Goal: Task Accomplishment & Management: Manage account settings

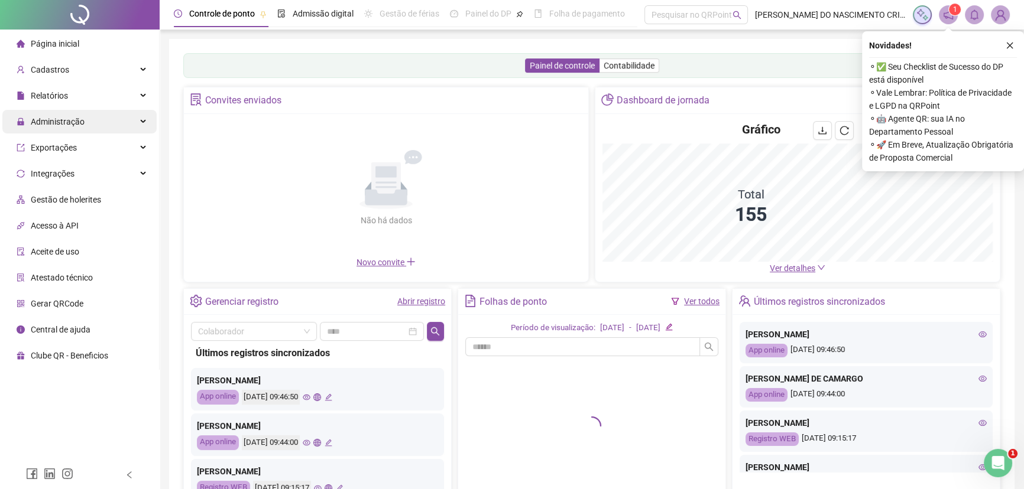
click at [59, 121] on span "Administração" at bounding box center [58, 121] width 54 height 9
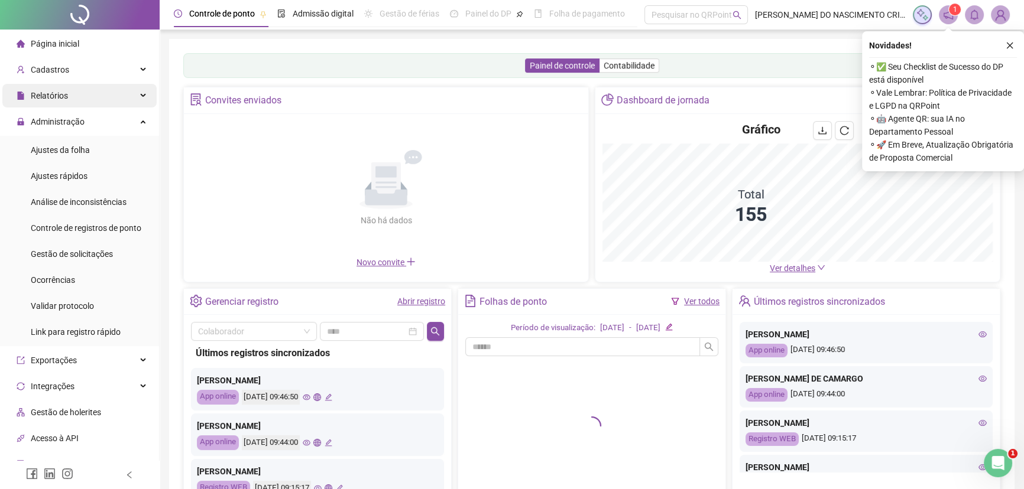
click at [57, 95] on span "Relatórios" at bounding box center [49, 95] width 37 height 9
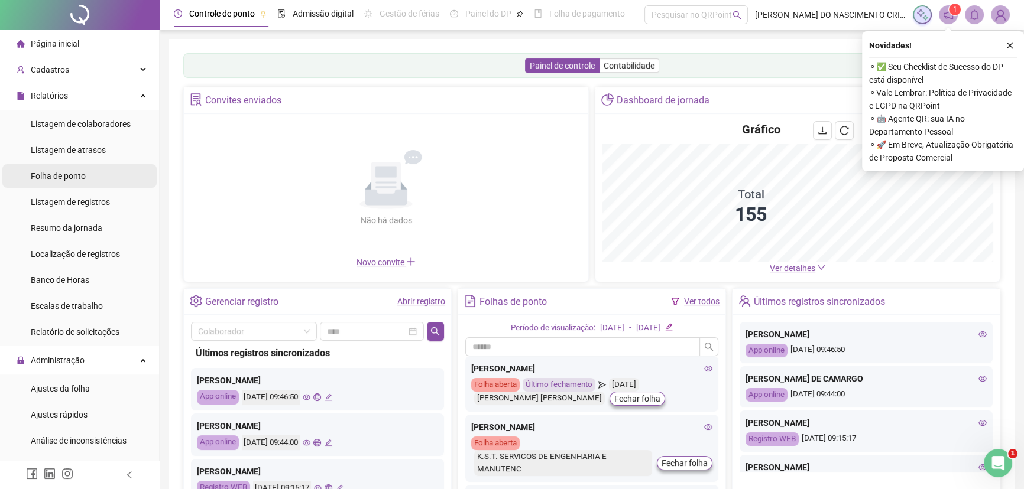
click at [59, 181] on span "Folha de ponto" at bounding box center [58, 175] width 55 height 9
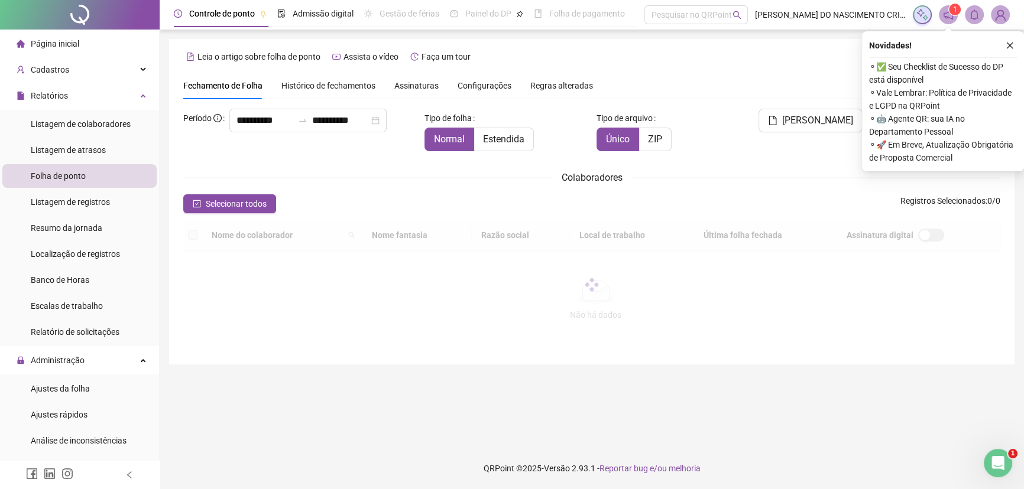
click at [448, 238] on th "Nome fantasia" at bounding box center [416, 235] width 109 height 33
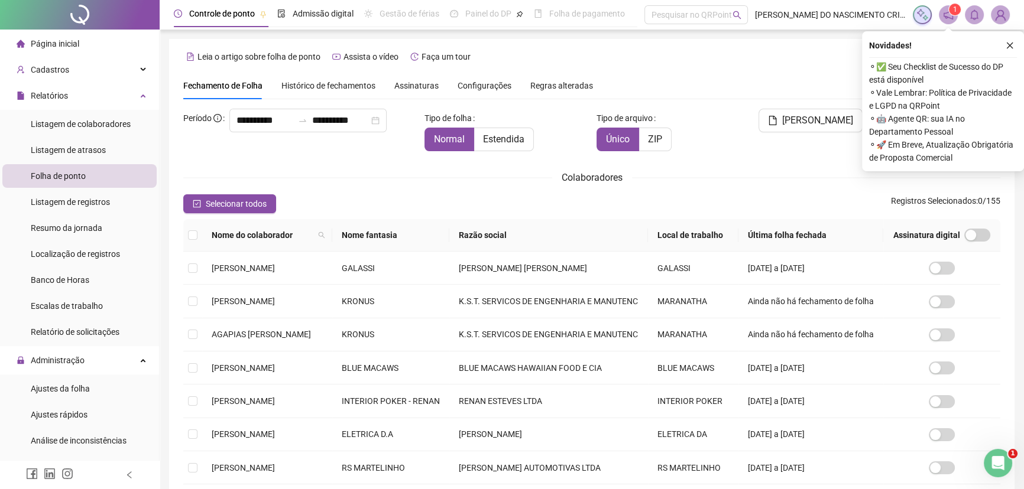
click at [450, 238] on th "Nome fantasia" at bounding box center [391, 235] width 118 height 33
click at [450, 235] on th "Nome fantasia" at bounding box center [391, 235] width 118 height 33
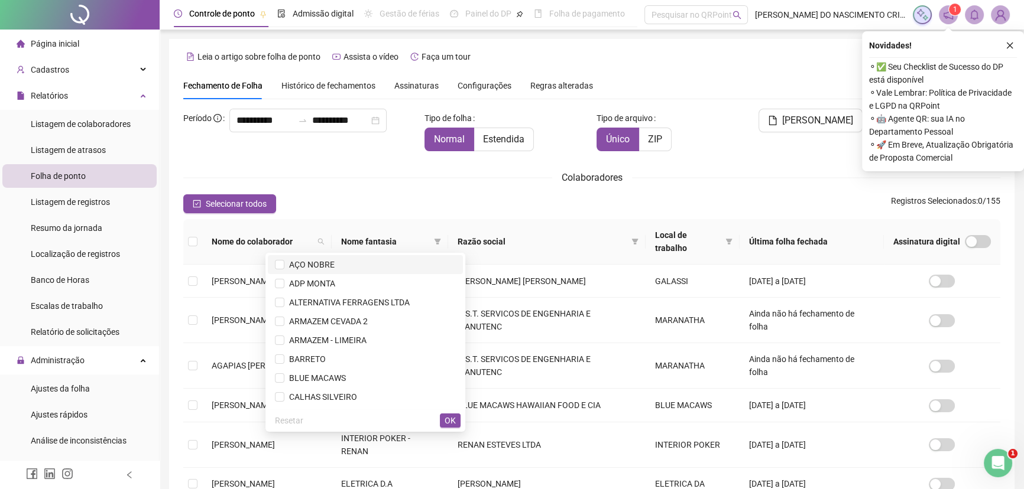
click at [332, 266] on span "AÇO NOBRE" at bounding box center [309, 264] width 50 height 9
click at [442, 418] on button "OK" at bounding box center [450, 421] width 21 height 14
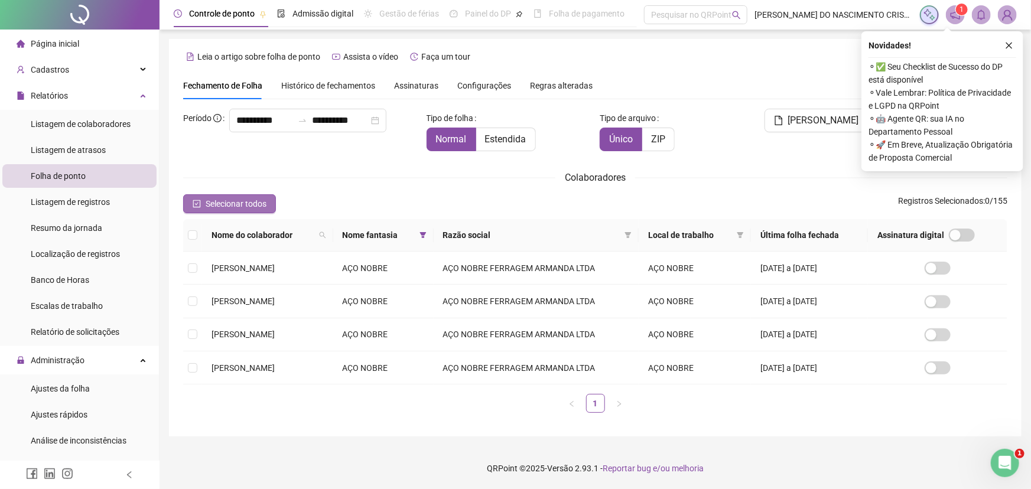
click at [226, 194] on button "Selecionar todos" at bounding box center [229, 203] width 93 height 19
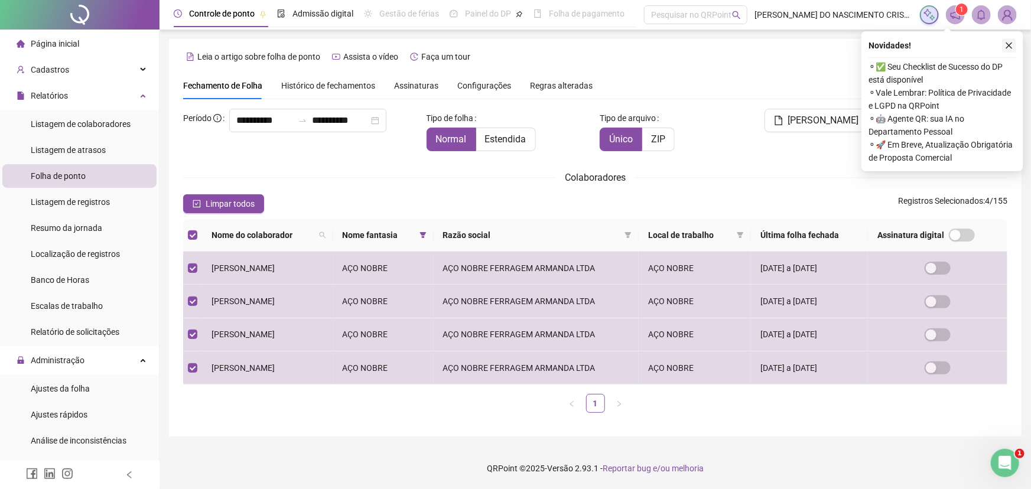
click at [1010, 45] on icon "close" at bounding box center [1009, 45] width 8 height 8
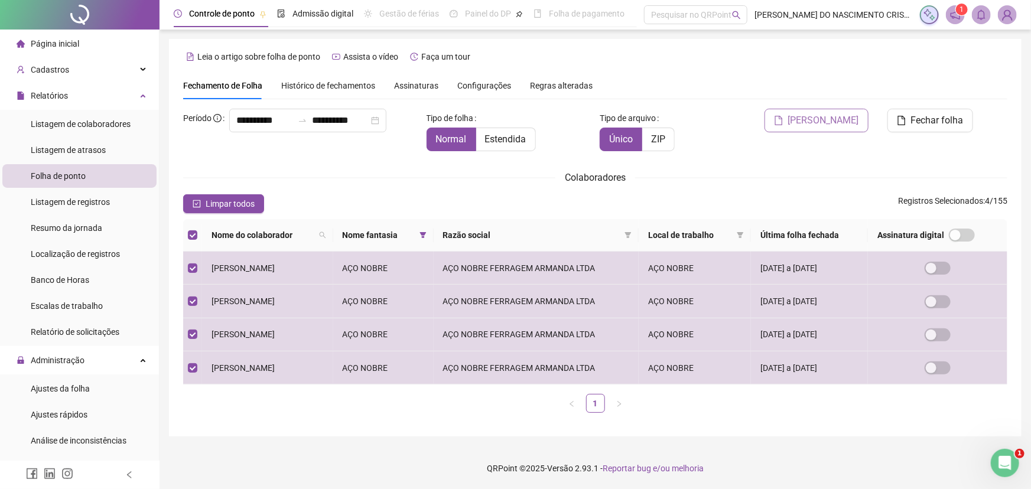
click at [836, 116] on span "[PERSON_NAME]" at bounding box center [824, 120] width 71 height 14
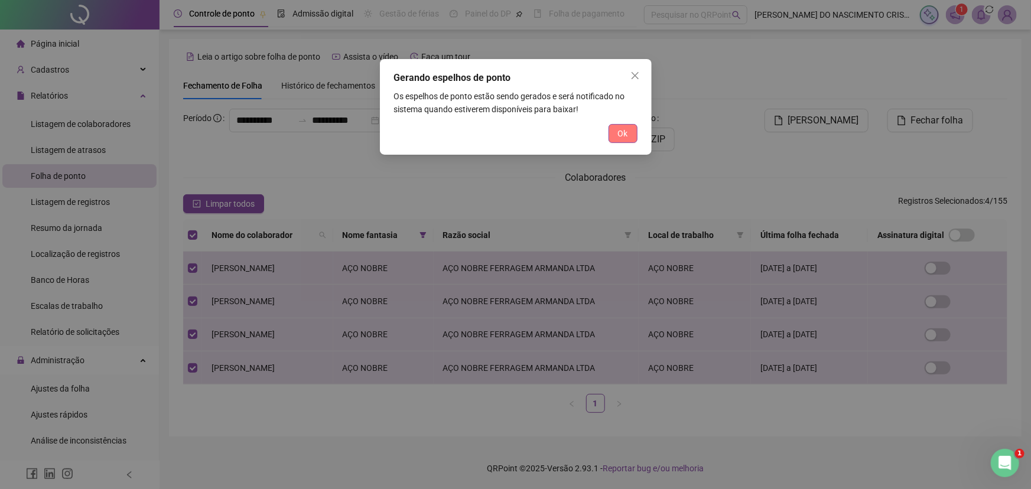
click at [627, 136] on span "Ok" at bounding box center [623, 133] width 10 height 13
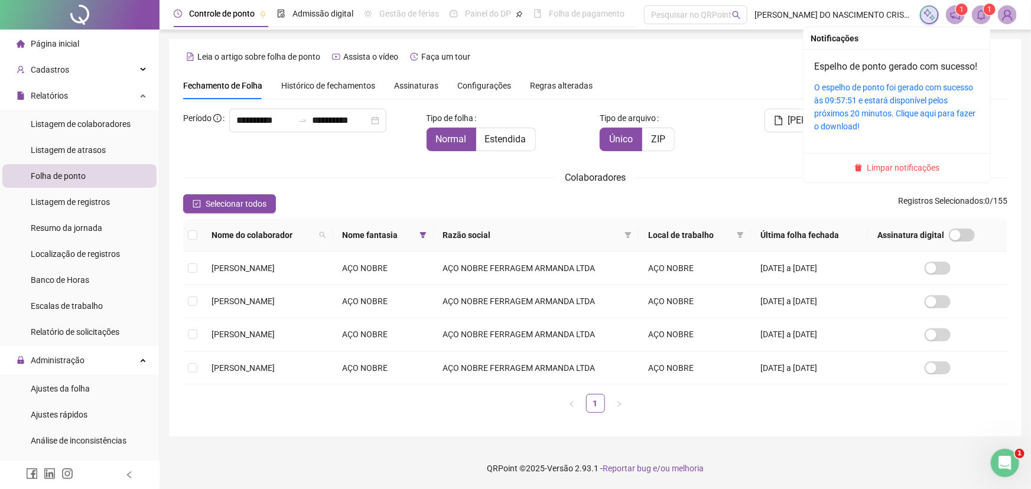
click at [979, 14] on icon "bell" at bounding box center [982, 14] width 8 height 11
click at [878, 131] on link "O espelho de ponto foi gerado com sucesso às 09:57:51 e estará disponível pelos…" at bounding box center [895, 107] width 161 height 48
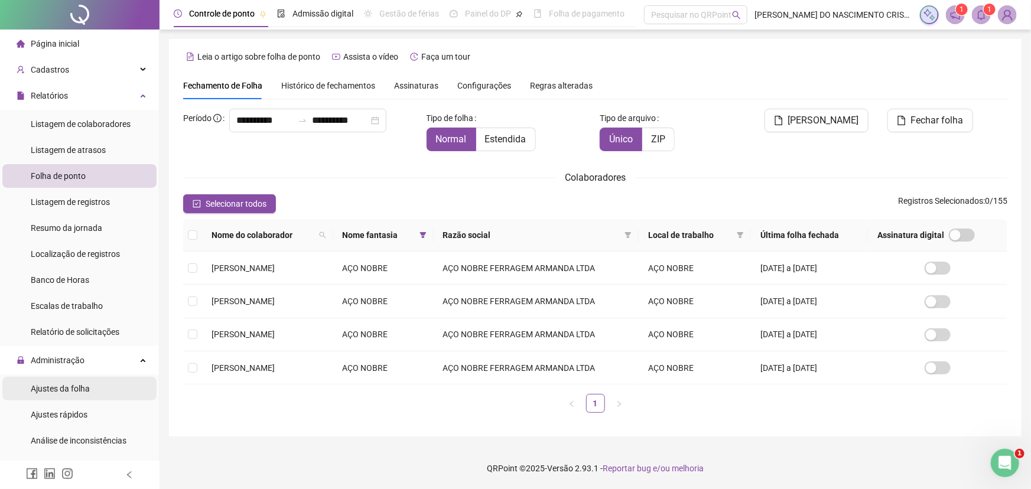
drag, startPoint x: 57, startPoint y: 387, endPoint x: 72, endPoint y: 384, distance: 15.7
click at [57, 387] on span "Ajustes da folha" at bounding box center [60, 388] width 59 height 9
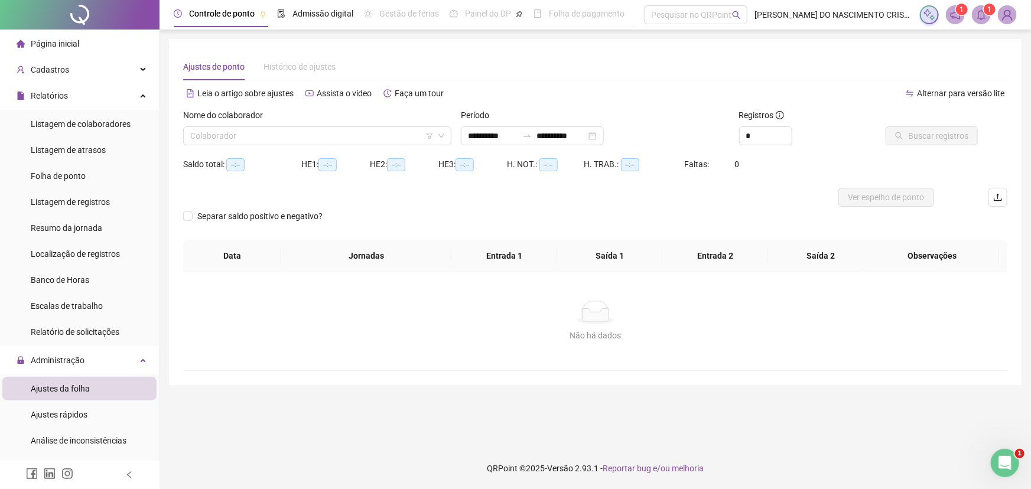
type input "**********"
click at [428, 135] on icon "filter" at bounding box center [430, 136] width 7 height 6
click at [388, 93] on input "search" at bounding box center [430, 90] width 125 height 18
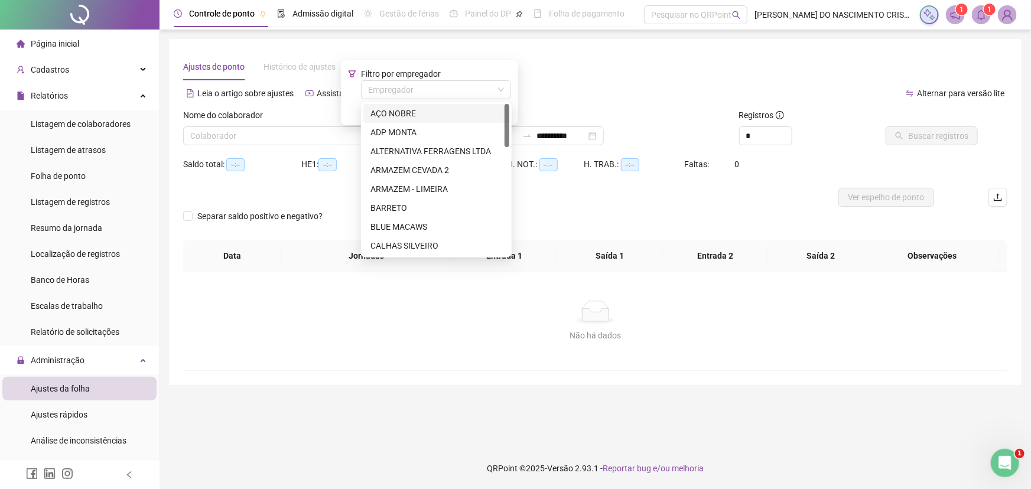
click at [386, 112] on div "AÇO NOBRE" at bounding box center [437, 113] width 132 height 13
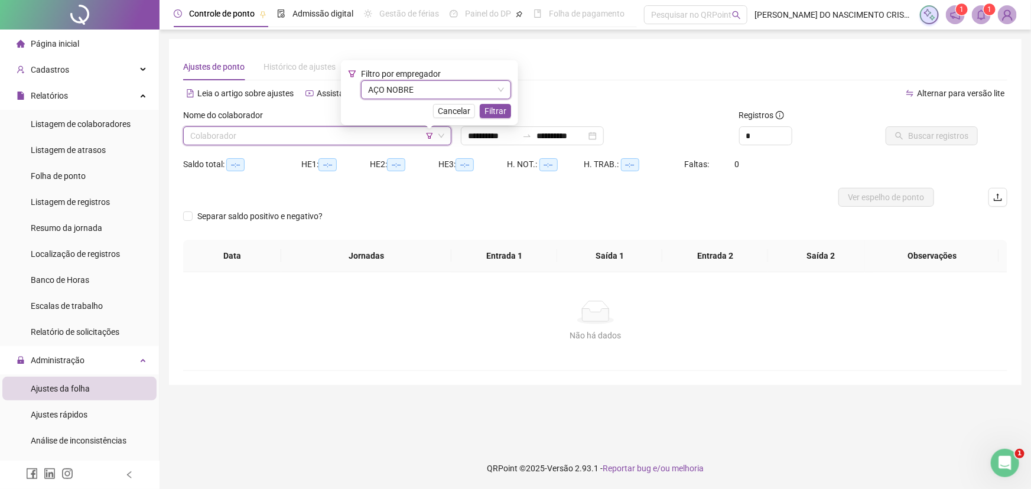
click at [267, 144] on input "search" at bounding box center [312, 136] width 244 height 18
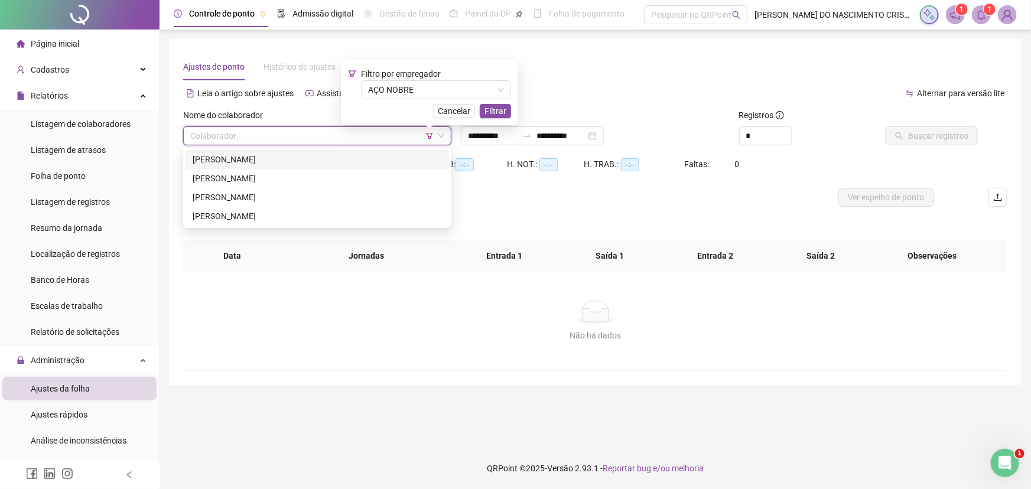
click at [252, 159] on div "[PERSON_NAME]" at bounding box center [317, 159] width 249 height 13
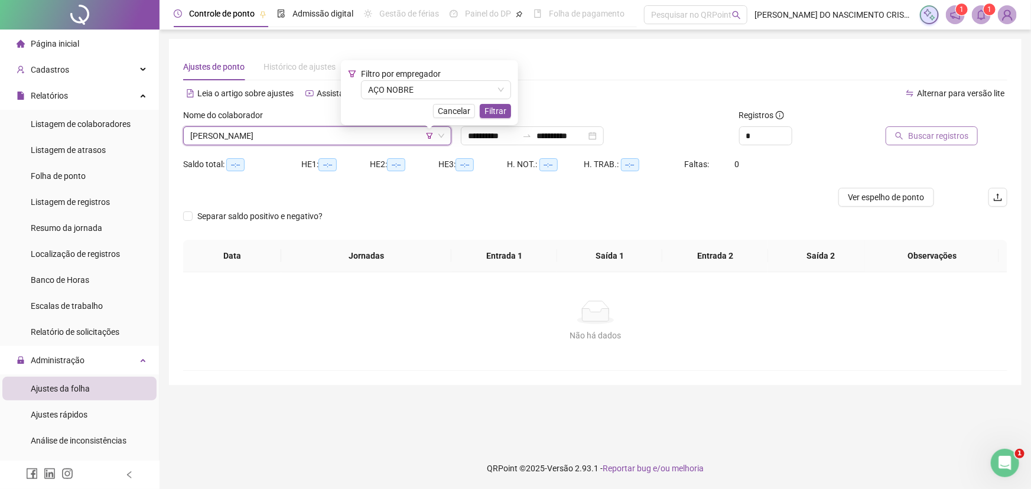
click at [922, 139] on span "Buscar registros" at bounding box center [939, 135] width 60 height 13
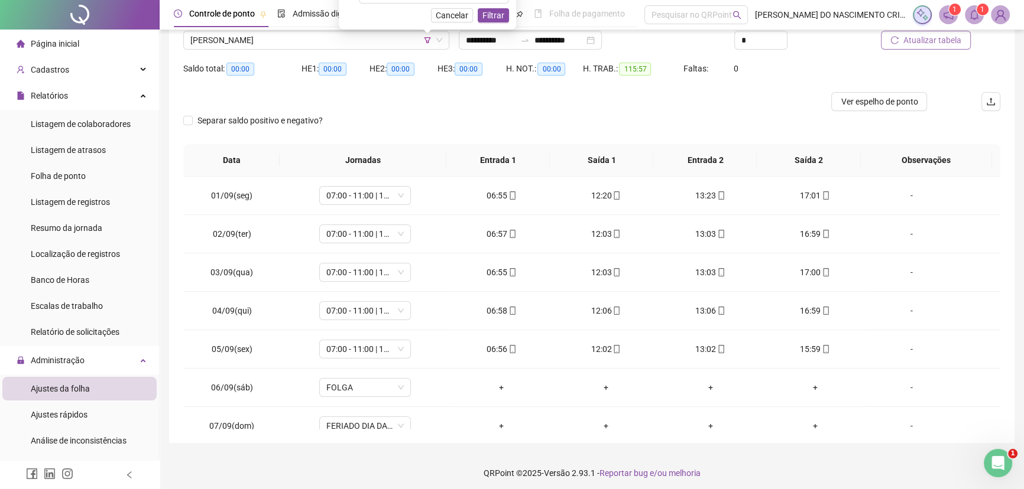
scroll to position [100, 0]
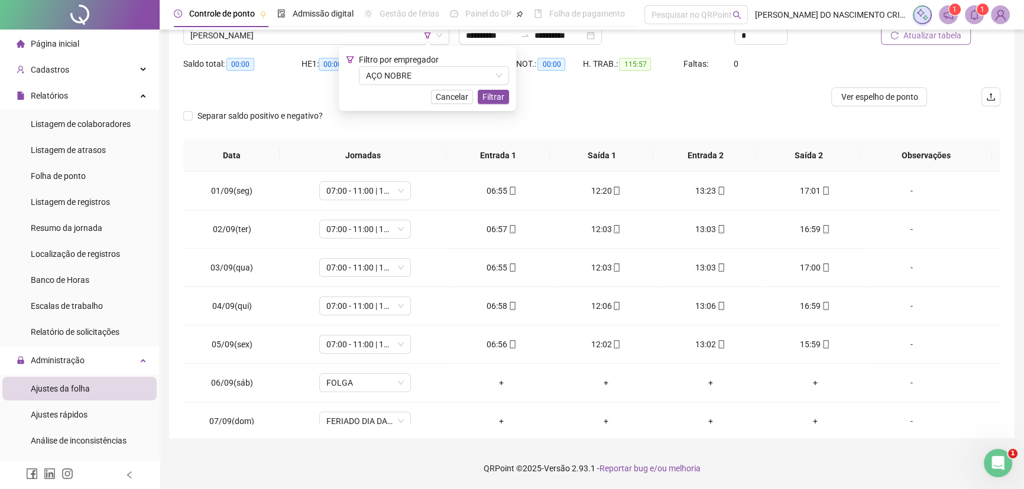
click at [129, 477] on icon "left" at bounding box center [129, 475] width 4 height 7
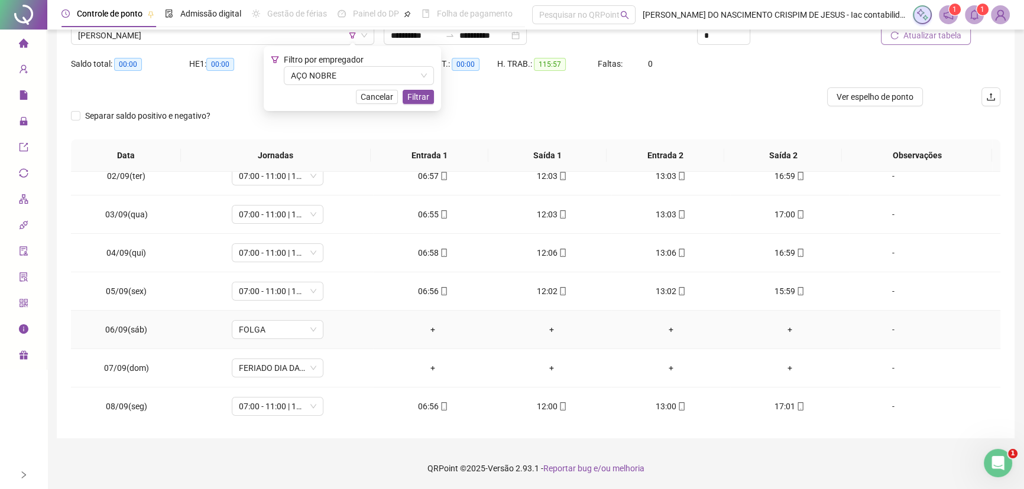
scroll to position [0, 0]
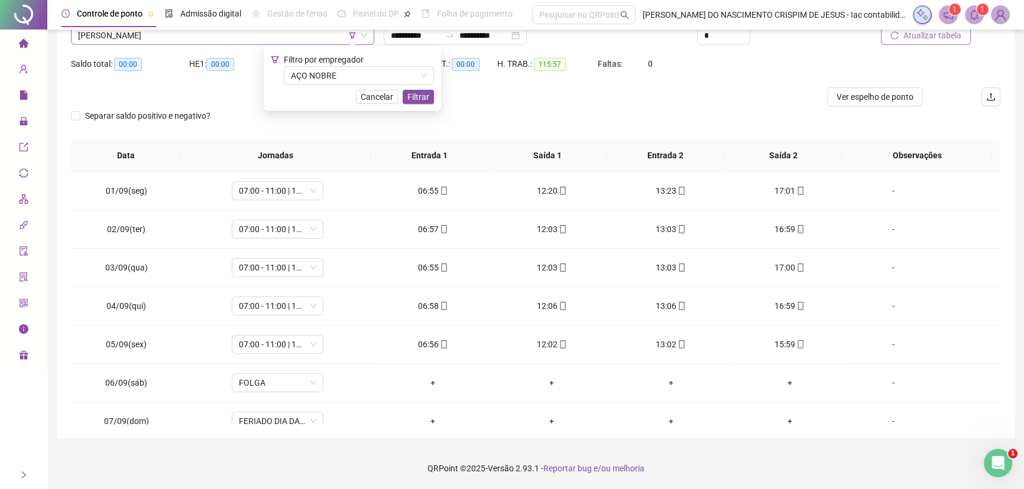
click at [197, 38] on span "[PERSON_NAME]" at bounding box center [222, 36] width 289 height 18
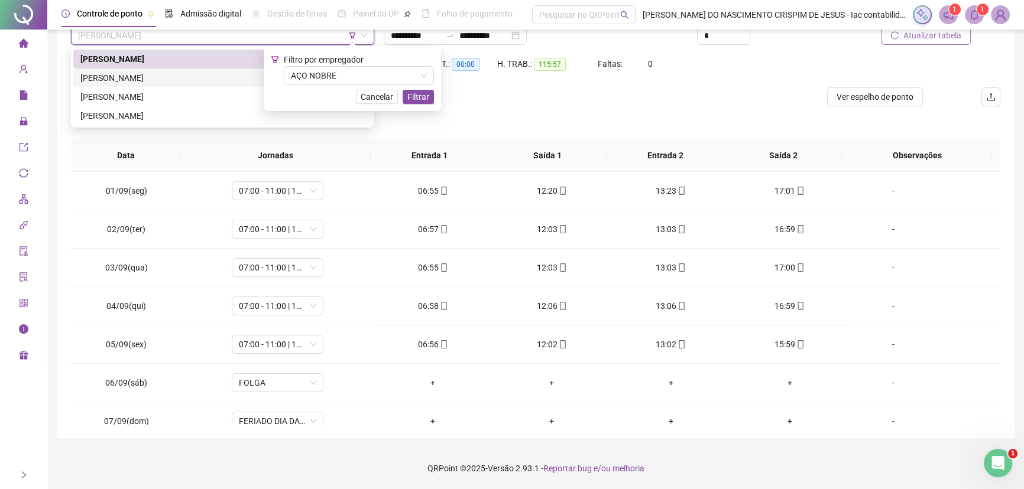
click at [167, 74] on div "[PERSON_NAME]" at bounding box center [222, 78] width 284 height 13
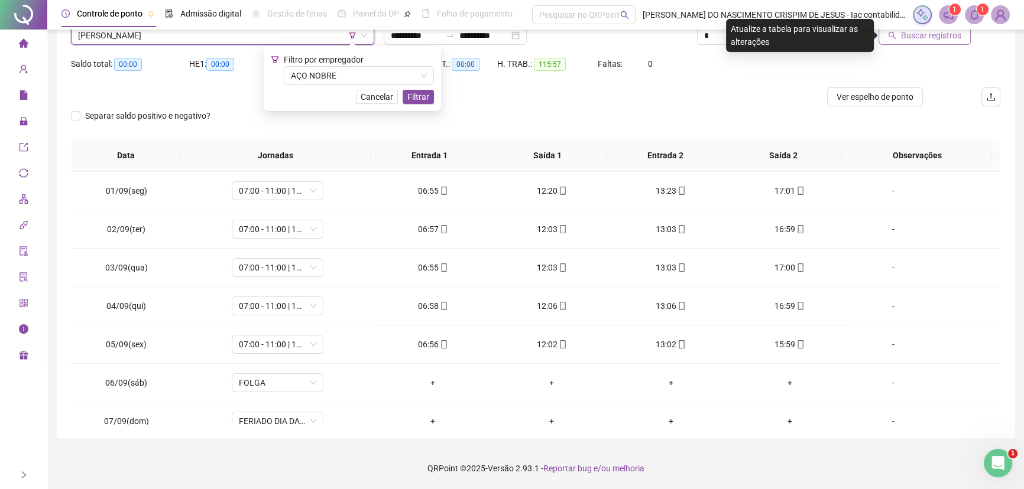
click at [942, 35] on span "Buscar registros" at bounding box center [931, 35] width 60 height 13
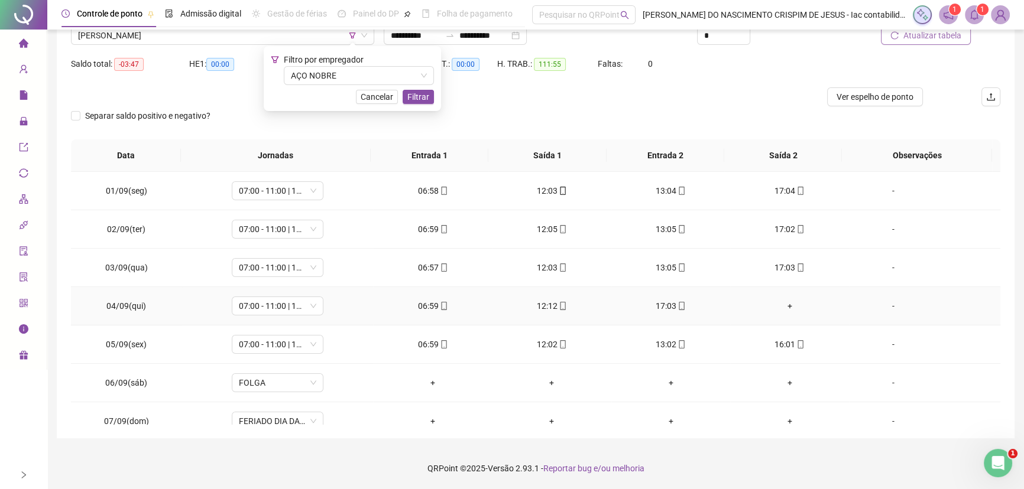
click at [784, 309] on div "+" at bounding box center [789, 306] width 100 height 13
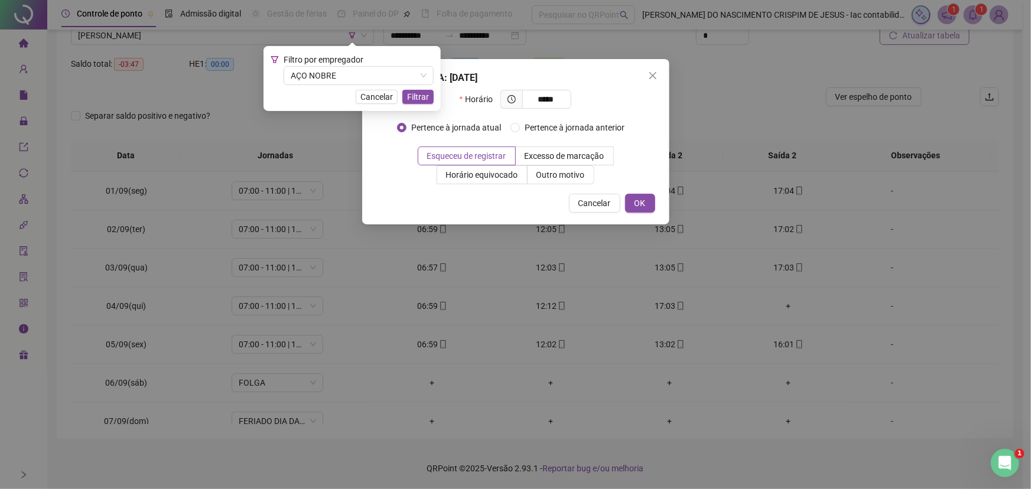
type input "*****"
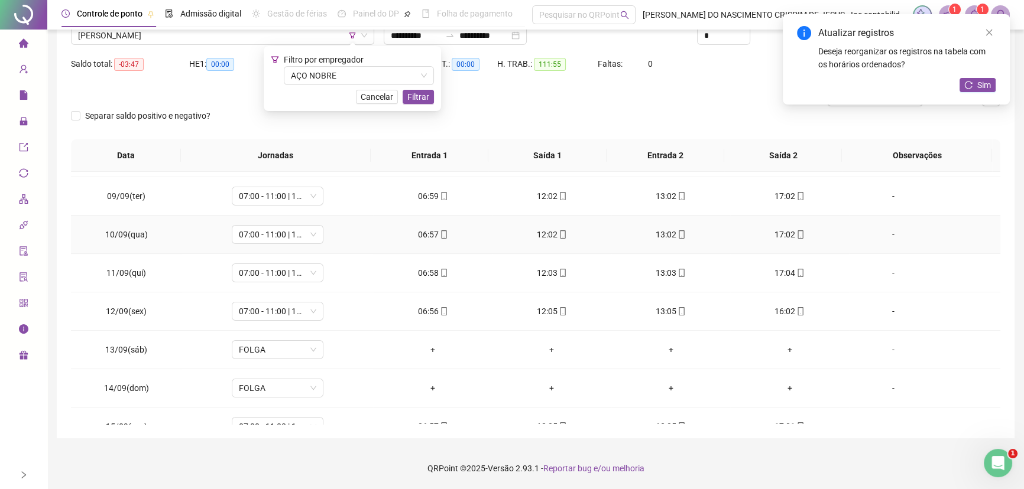
scroll to position [399, 0]
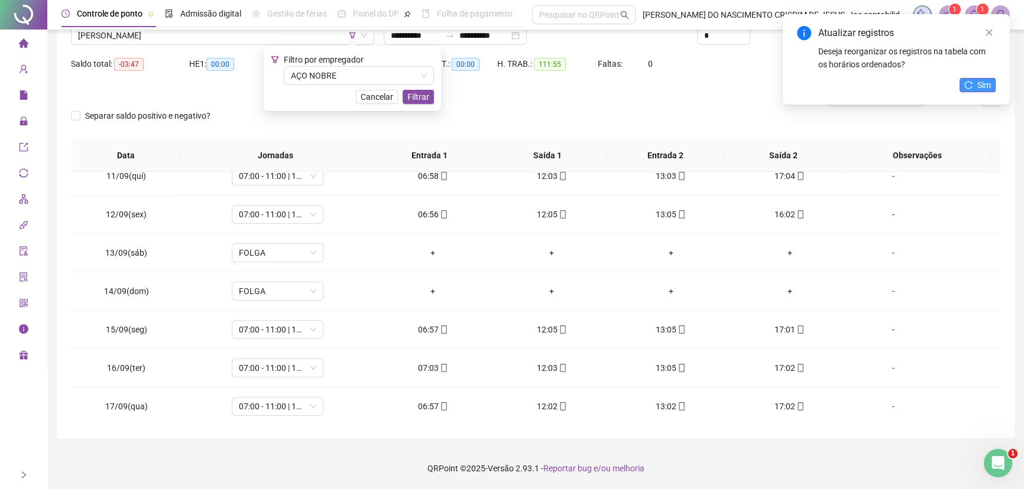
click at [977, 84] on span "Sim" at bounding box center [984, 85] width 14 height 13
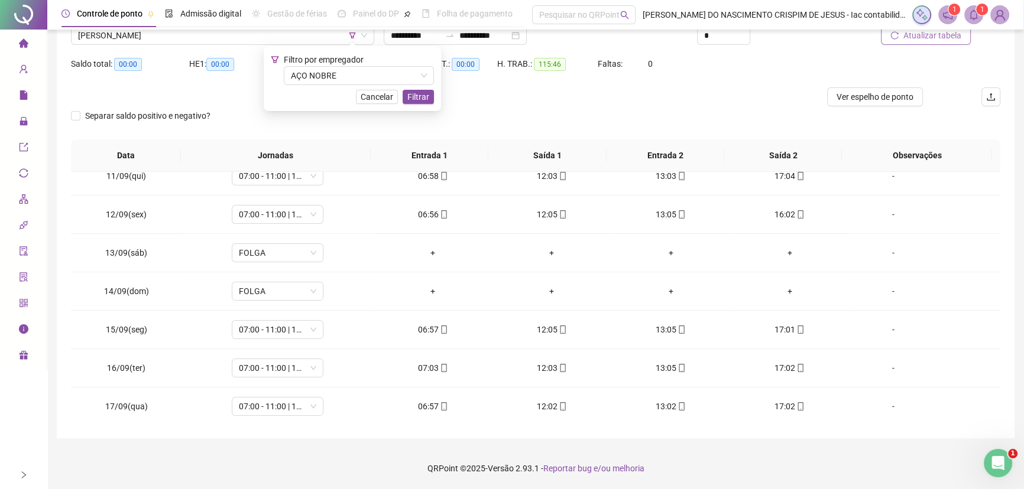
click at [906, 38] on span "Atualizar tabela" at bounding box center [932, 35] width 58 height 13
click at [146, 32] on span "[PERSON_NAME]" at bounding box center [222, 36] width 289 height 18
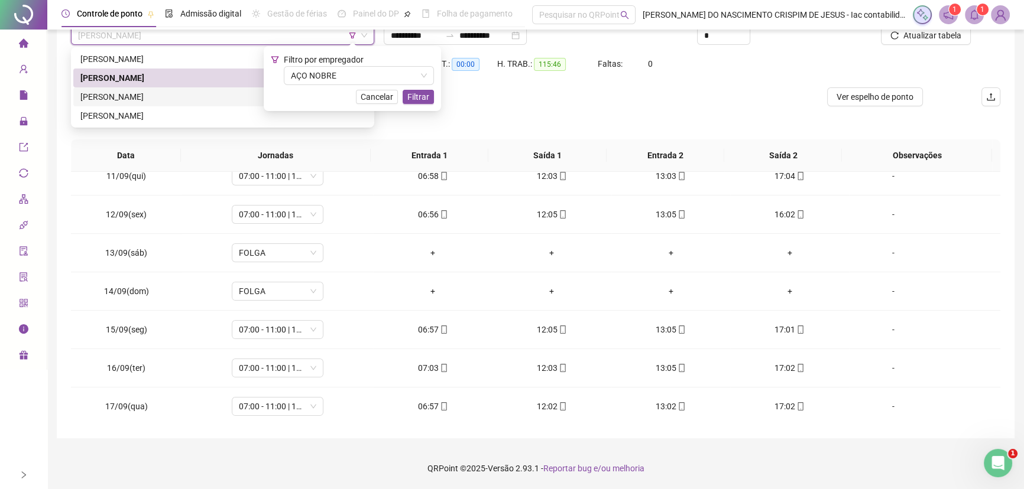
click at [129, 95] on div "[PERSON_NAME]" at bounding box center [222, 96] width 284 height 13
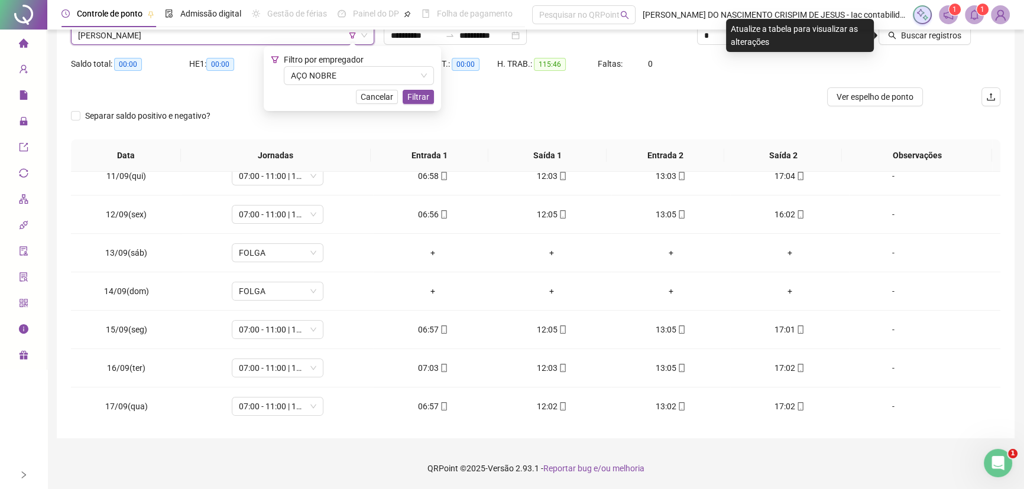
click at [911, 46] on div "Buscar registros" at bounding box center [926, 31] width 157 height 46
click at [913, 37] on span "Buscar registros" at bounding box center [931, 35] width 60 height 13
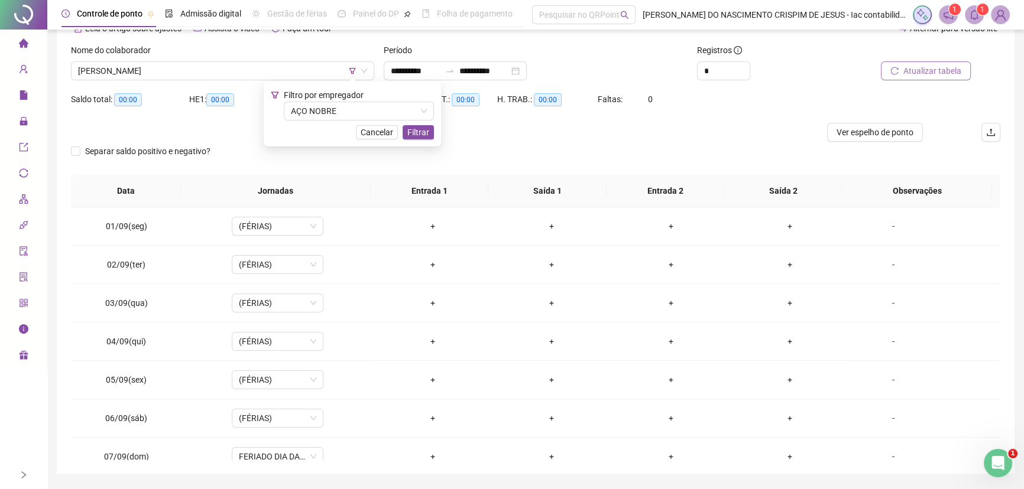
scroll to position [47, 0]
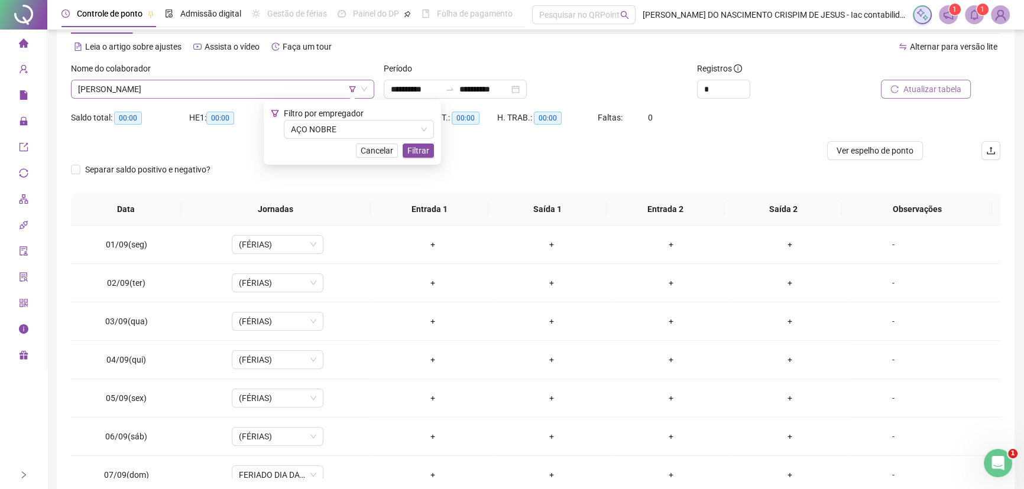
click at [166, 89] on span "[PERSON_NAME]" at bounding box center [222, 89] width 289 height 18
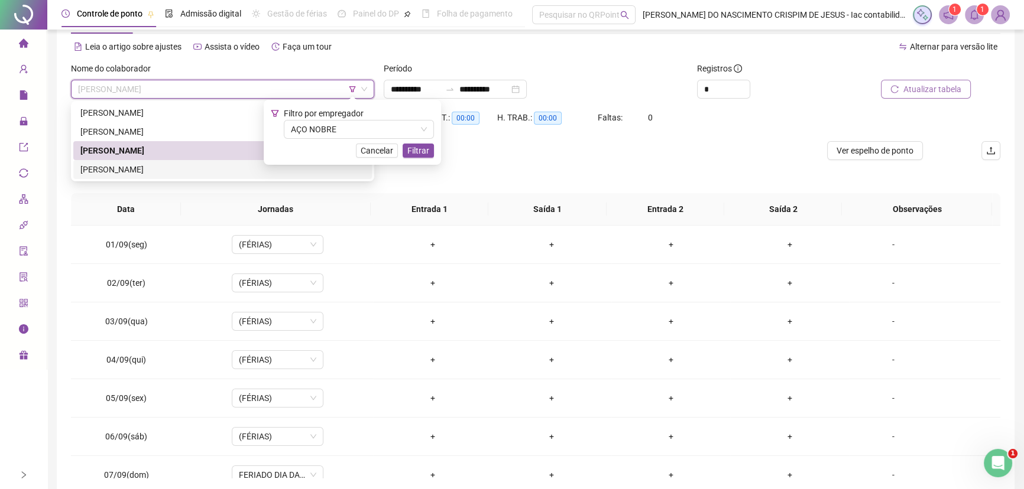
click at [140, 167] on div "[PERSON_NAME]" at bounding box center [222, 169] width 284 height 13
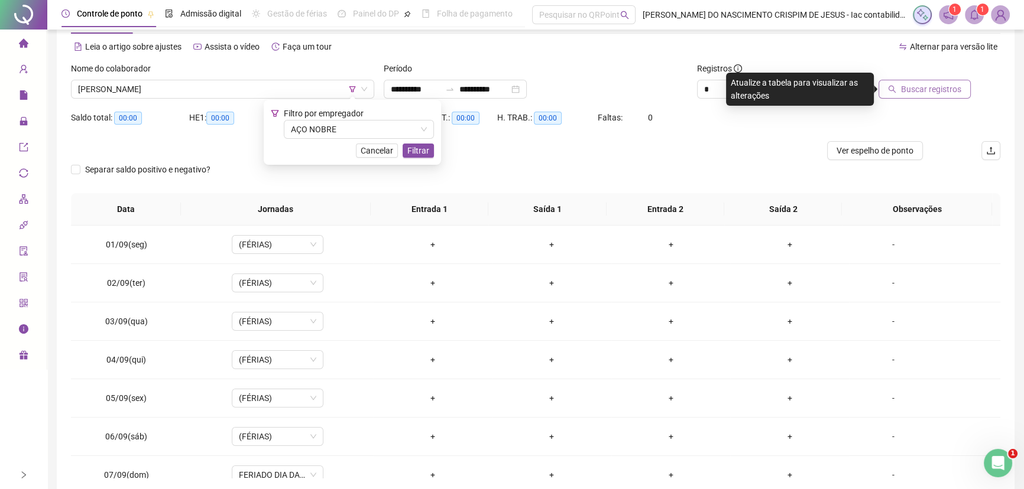
click at [909, 88] on span "Buscar registros" at bounding box center [931, 89] width 60 height 13
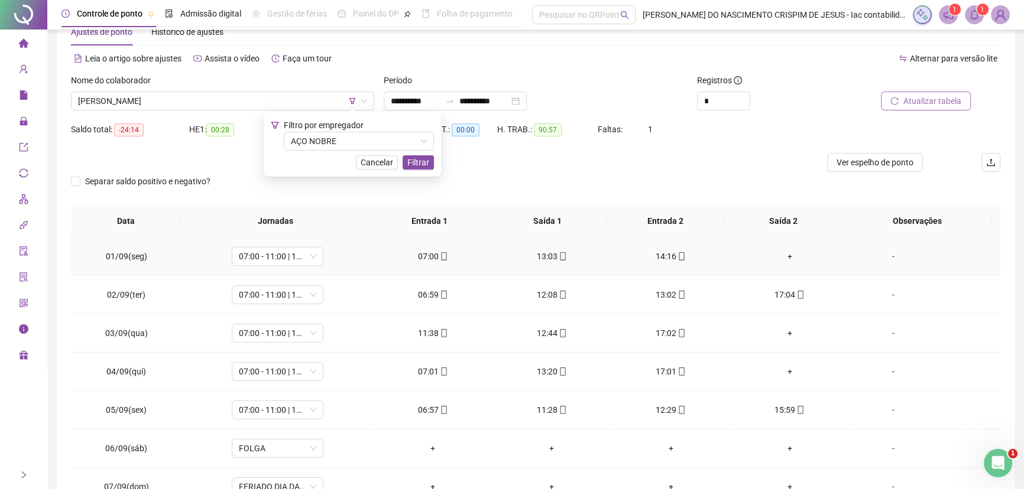
scroll to position [53, 0]
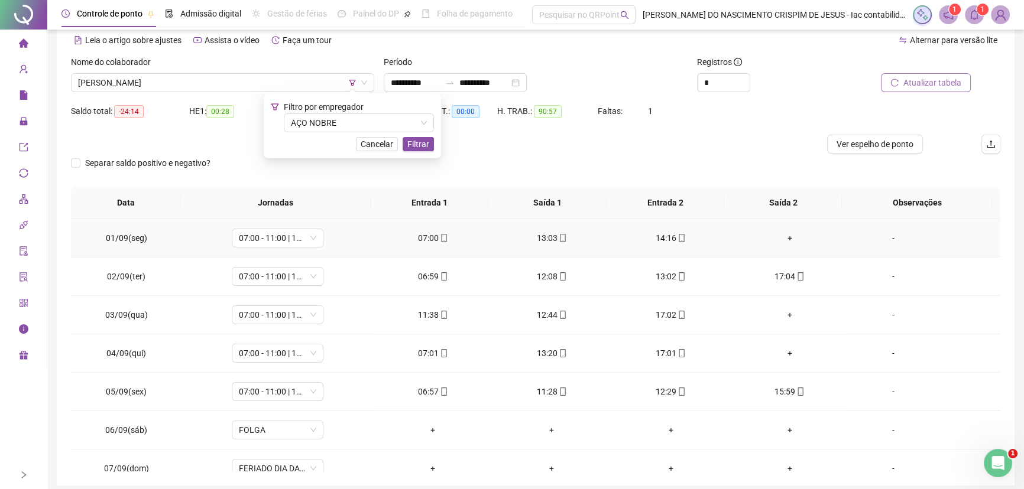
click at [781, 237] on div "+" at bounding box center [789, 238] width 100 height 13
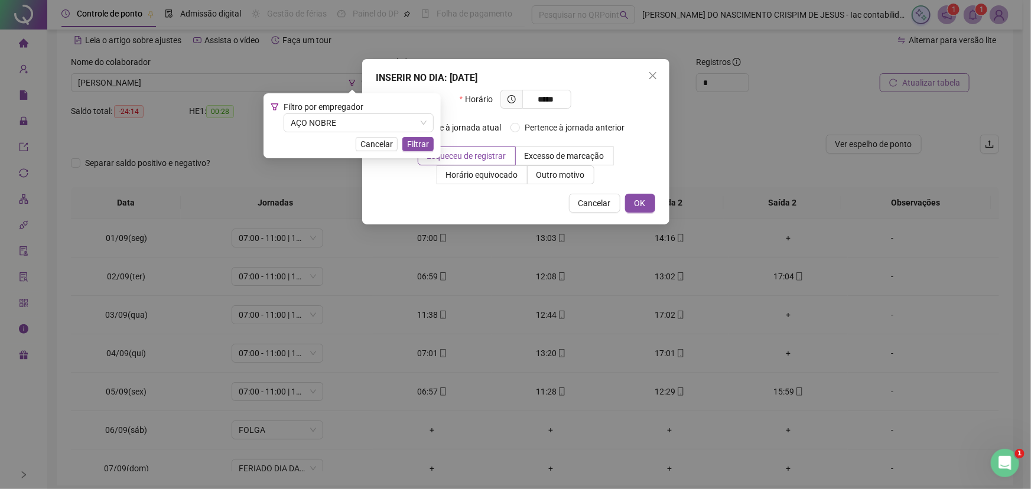
type input "*****"
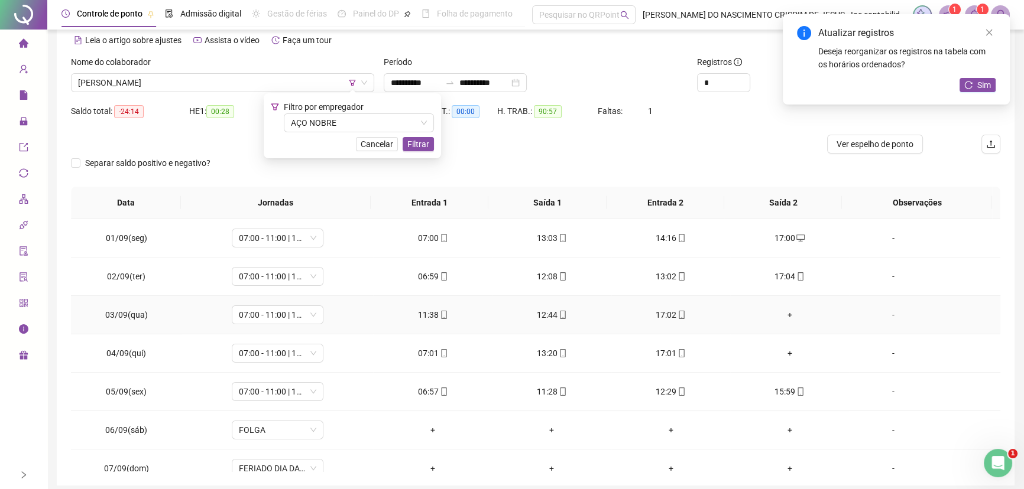
click at [783, 313] on div "+" at bounding box center [789, 315] width 100 height 13
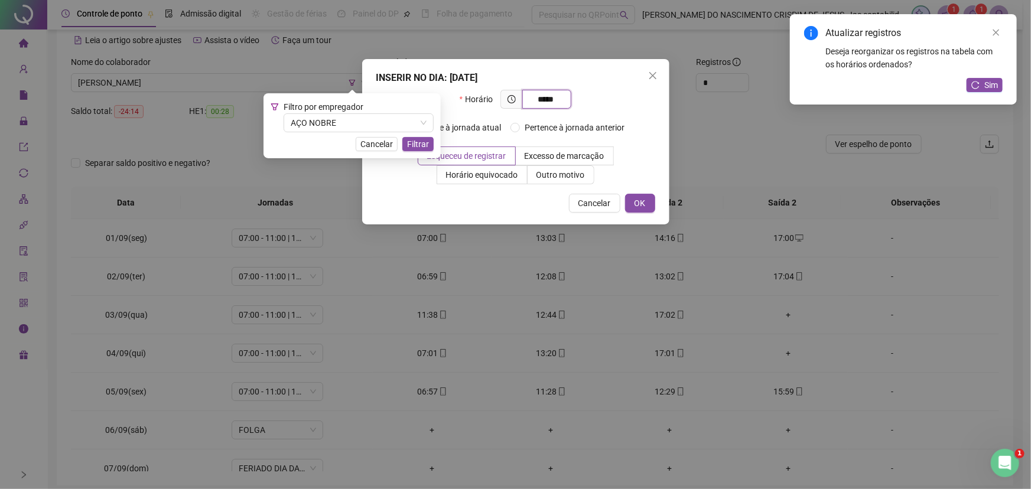
type input "*****"
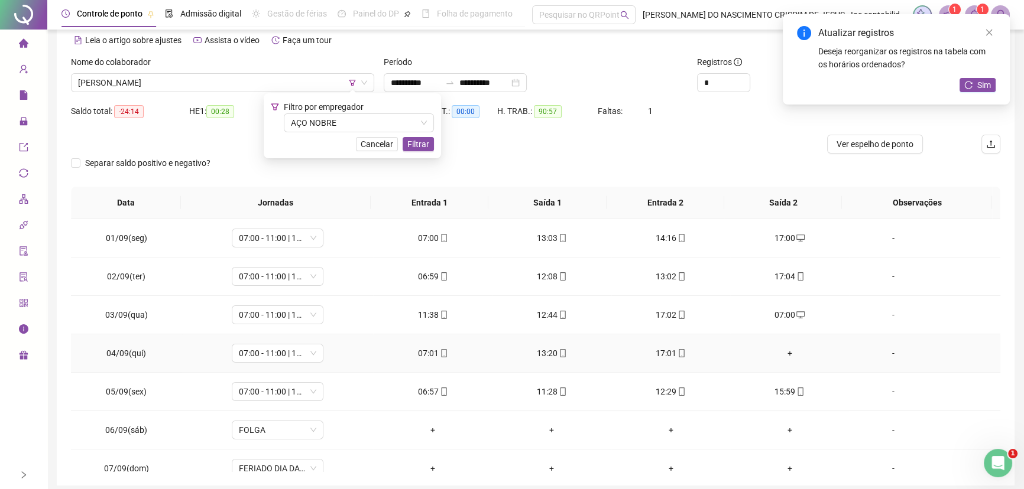
click at [781, 350] on div "+" at bounding box center [789, 353] width 100 height 13
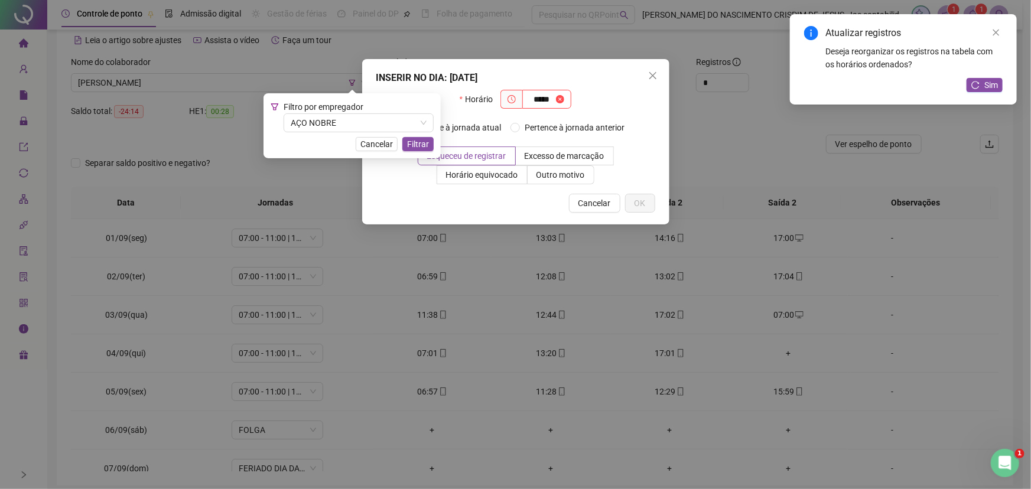
type input "*****"
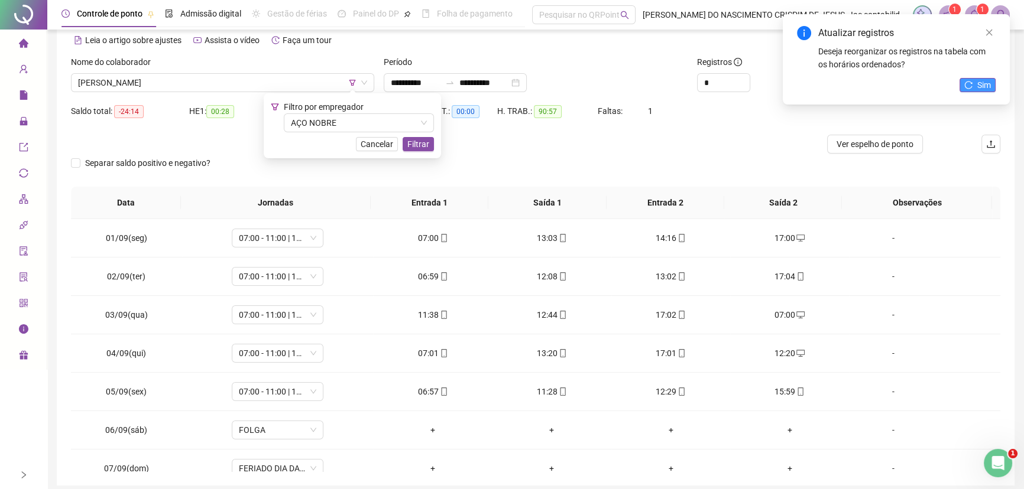
click at [978, 92] on button "Sim" at bounding box center [977, 85] width 36 height 14
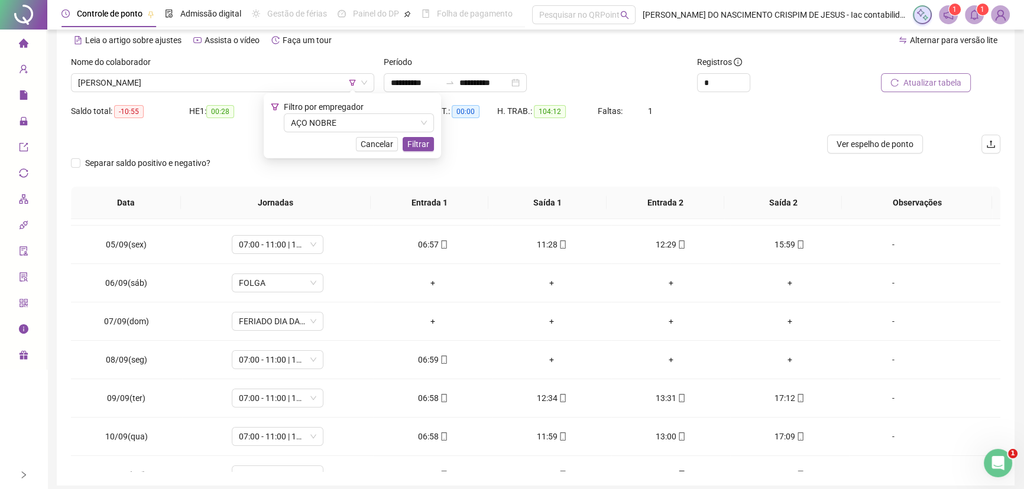
scroll to position [161, 0]
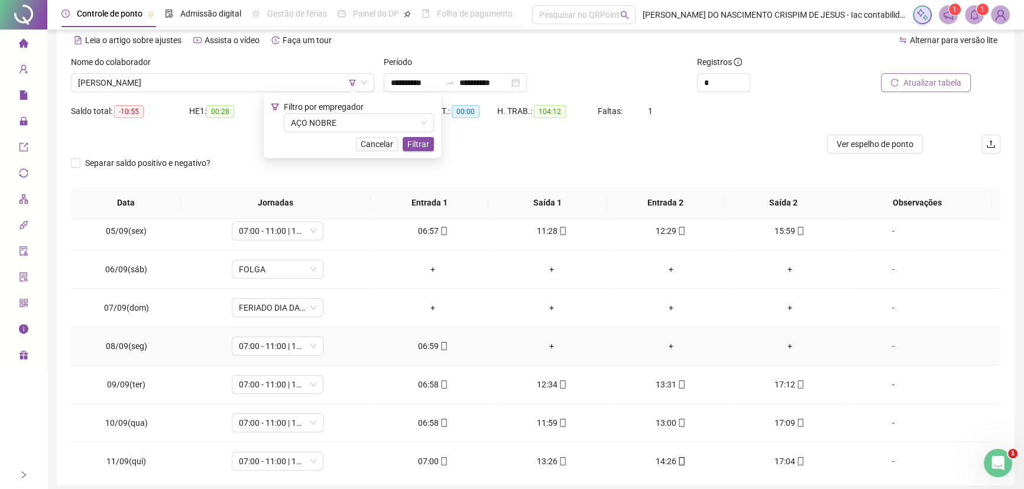
click at [548, 343] on div "+" at bounding box center [552, 346] width 100 height 13
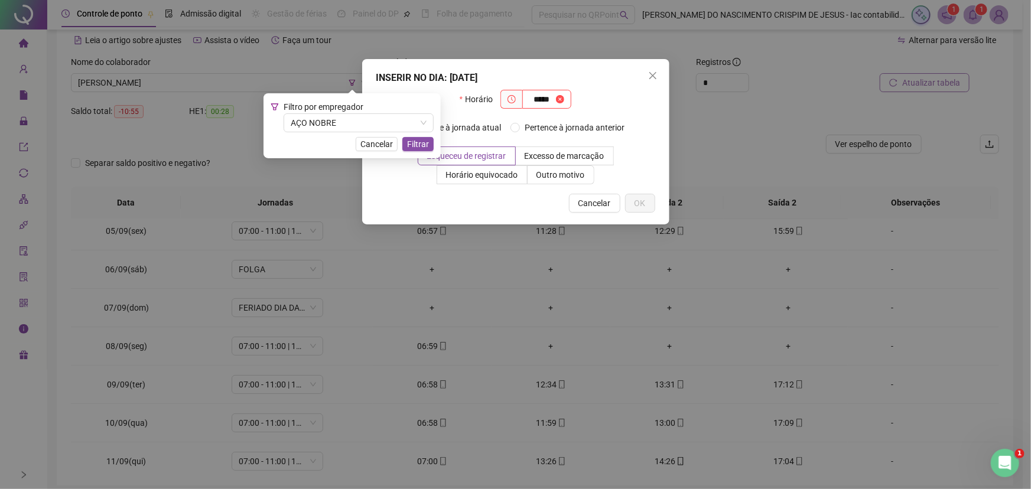
type input "*****"
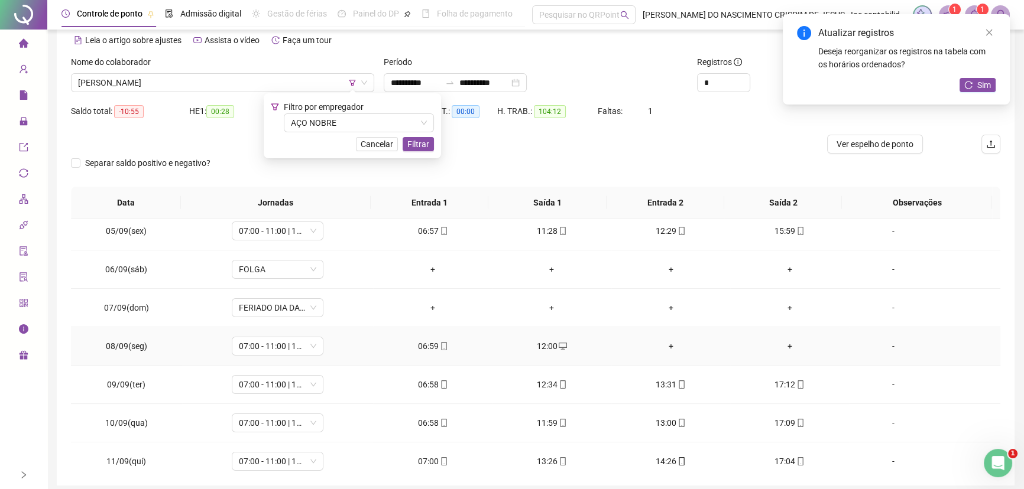
click at [665, 340] on div "+" at bounding box center [671, 346] width 100 height 13
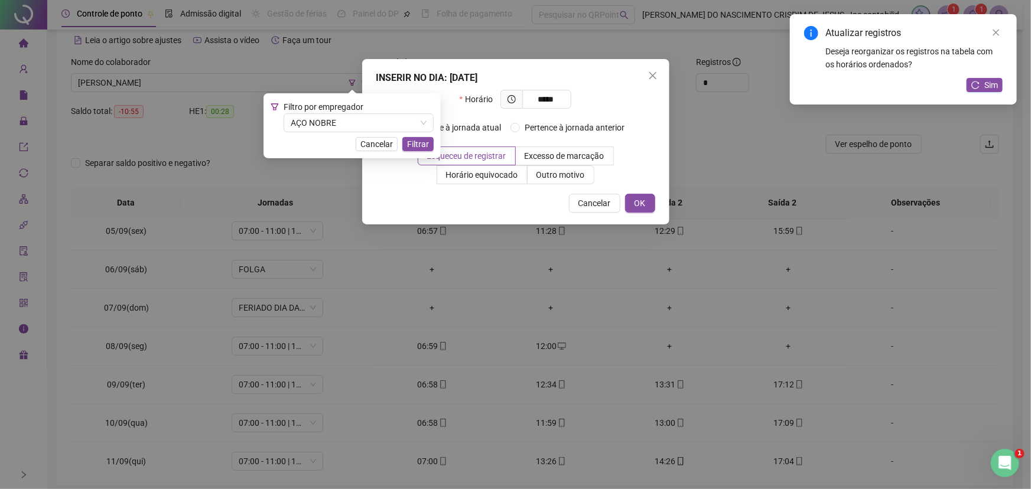
type input "*****"
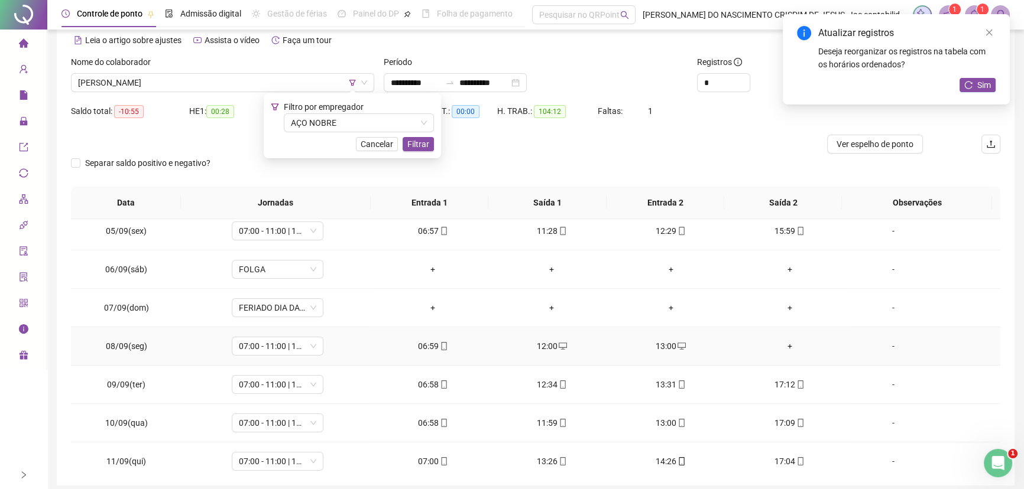
click at [780, 347] on div "+" at bounding box center [789, 346] width 100 height 13
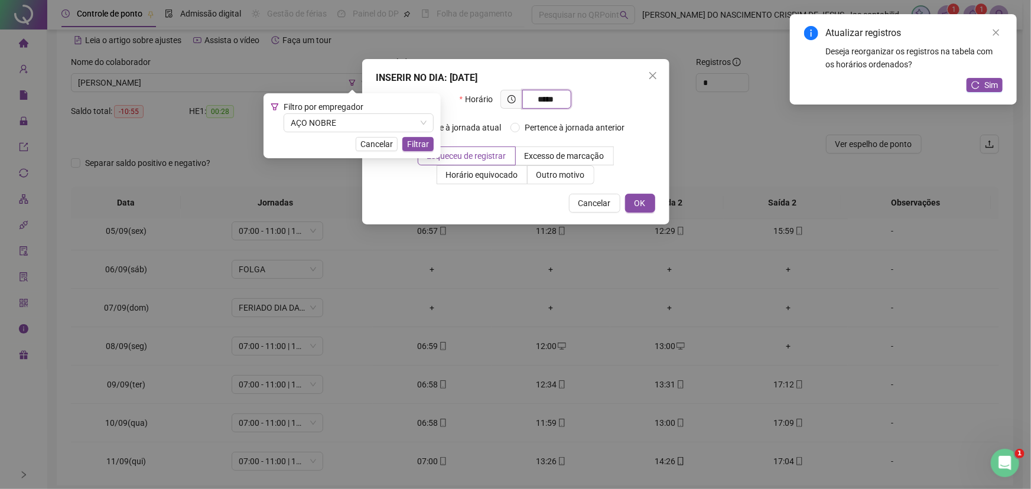
type input "*****"
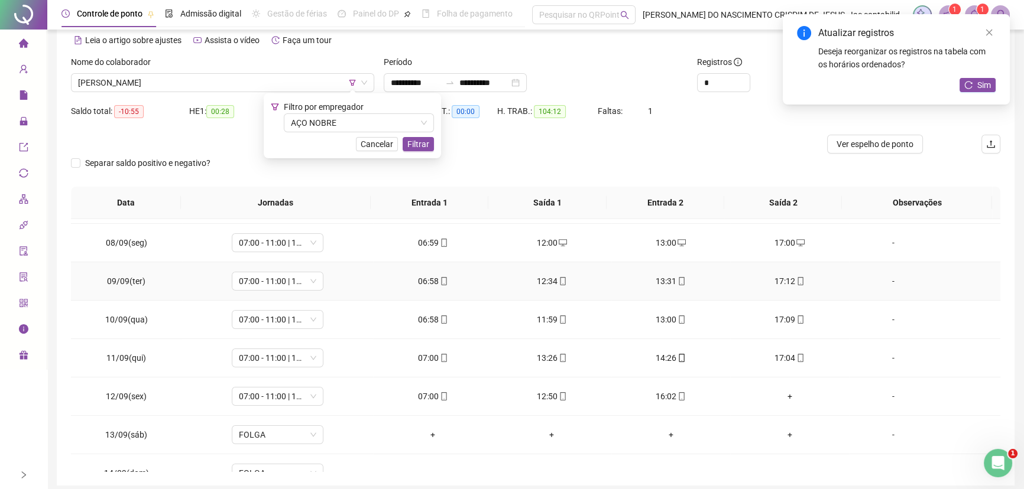
scroll to position [268, 0]
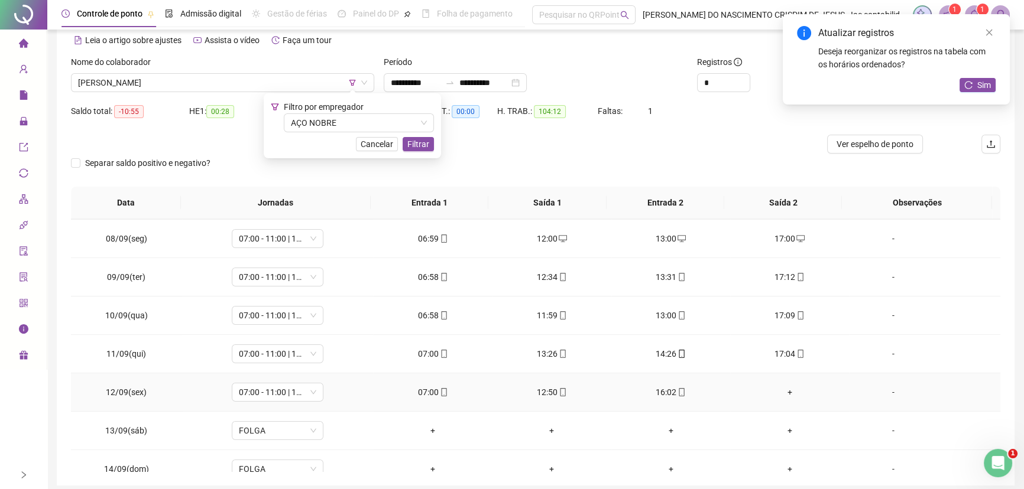
click at [783, 390] on div "+" at bounding box center [789, 392] width 100 height 13
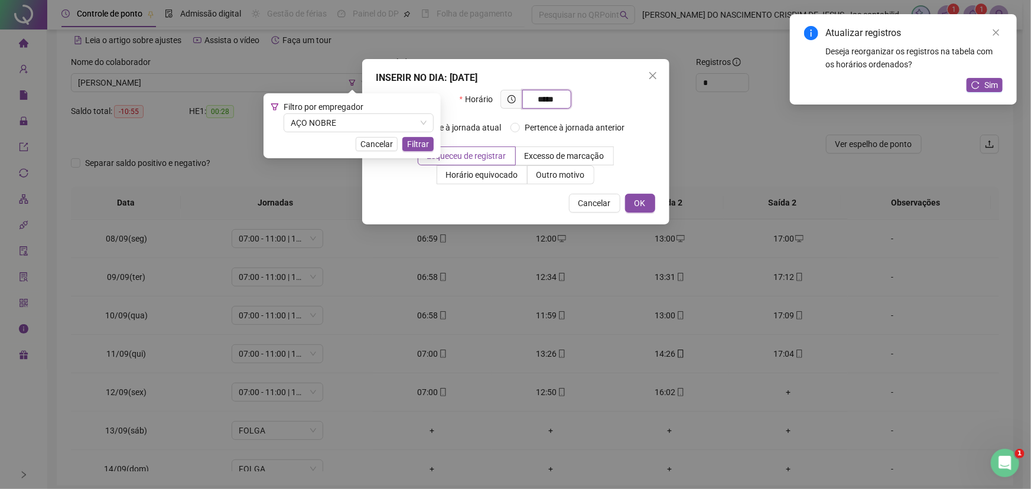
type input "*****"
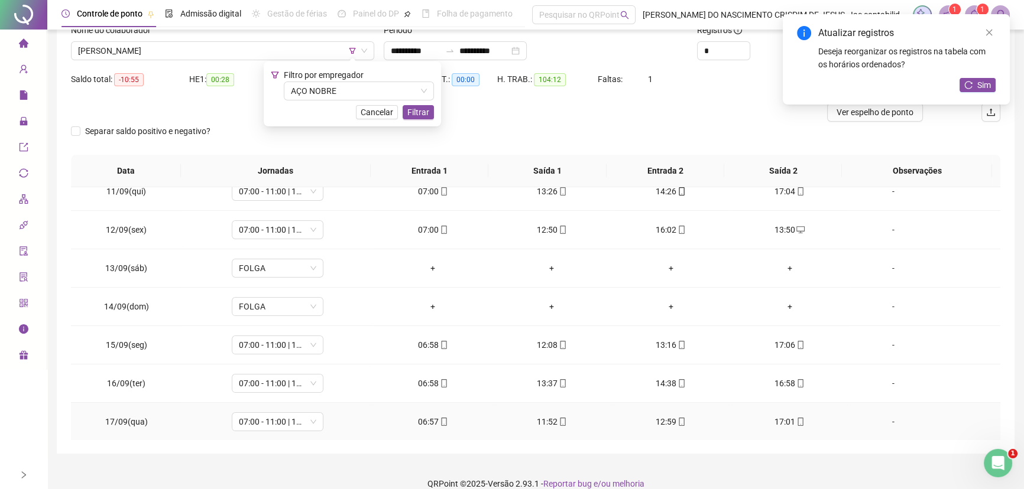
scroll to position [100, 0]
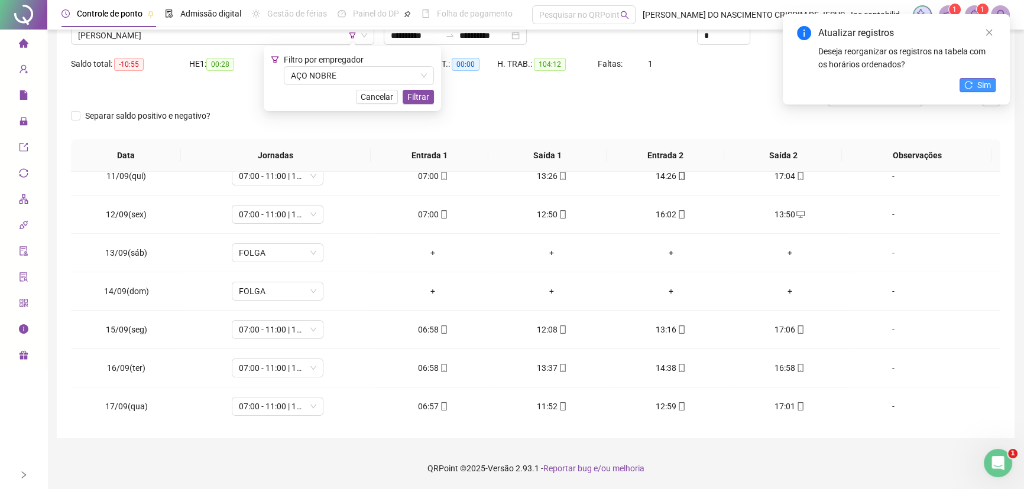
click at [975, 83] on button "Sim" at bounding box center [977, 85] width 36 height 14
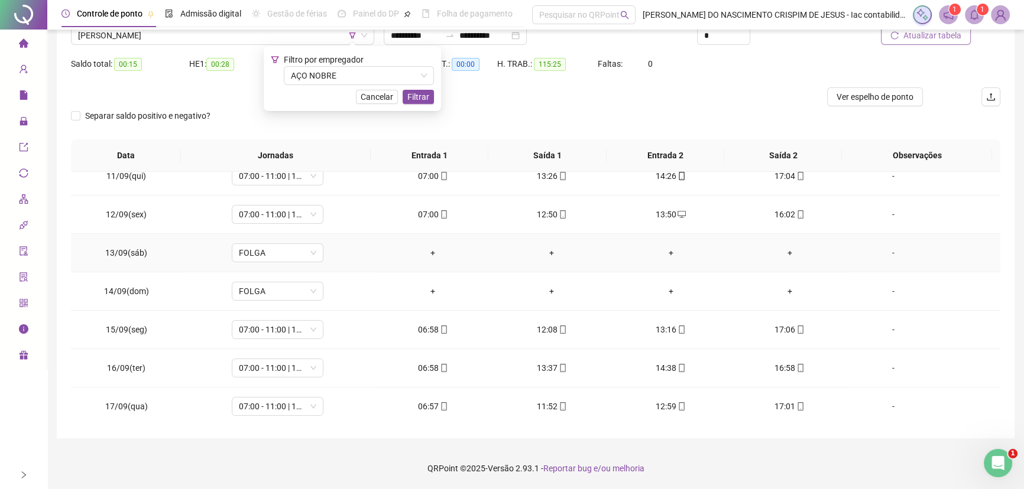
scroll to position [238, 0]
